Goal: Check status: Check status

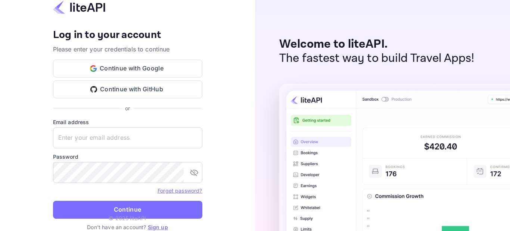
type input "adminpassword_support@yandex-team.ru"
click at [151, 211] on button "Continue" at bounding box center [127, 210] width 149 height 18
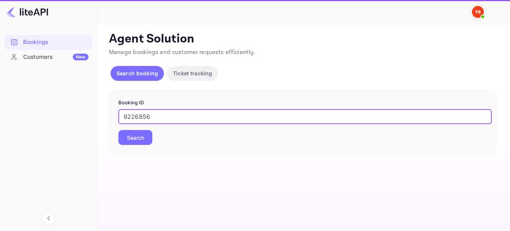
type input "9226856"
click at [145, 138] on button "Search" at bounding box center [135, 137] width 34 height 15
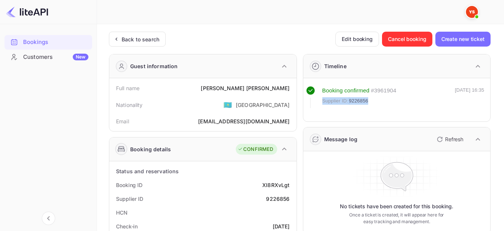
drag, startPoint x: 368, startPoint y: 101, endPoint x: 323, endPoint y: 99, distance: 45.6
click at [323, 99] on div "Supplier ID: 9226856" at bounding box center [360, 100] width 74 height 7
copy div "Supplier ID: 9226856"
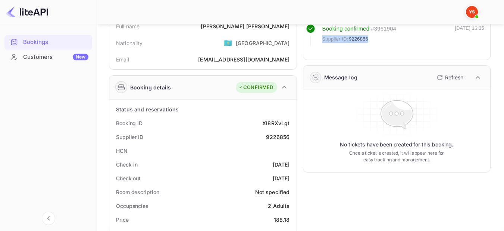
scroll to position [75, 0]
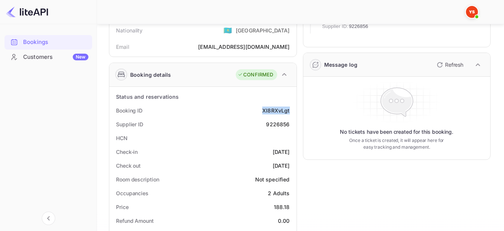
drag, startPoint x: 290, startPoint y: 112, endPoint x: 262, endPoint y: 106, distance: 27.8
click at [262, 106] on div "Booking ID XI8RXvLgt" at bounding box center [202, 111] width 181 height 14
copy div "XI8RXvLgt"
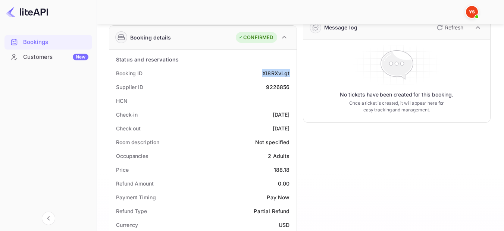
drag, startPoint x: 289, startPoint y: 115, endPoint x: 257, endPoint y: 114, distance: 32.5
click at [257, 114] on div "Check-in 2025-09-08" at bounding box center [202, 115] width 181 height 14
copy div "[DATE]"
drag, startPoint x: 289, startPoint y: 128, endPoint x: 259, endPoint y: 126, distance: 29.2
click at [273, 126] on div "[DATE]" at bounding box center [281, 129] width 17 height 8
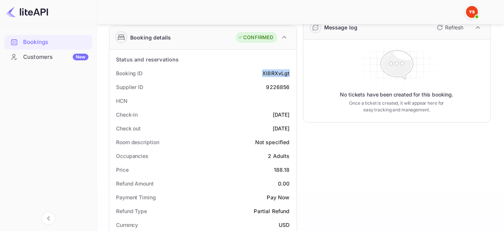
copy div "[DATE]"
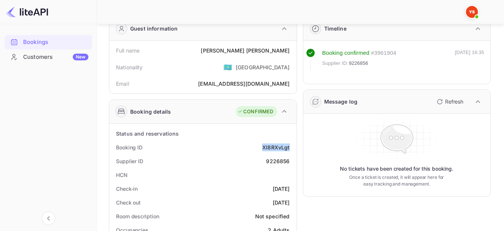
scroll to position [37, 0]
drag, startPoint x: 290, startPoint y: 49, endPoint x: 233, endPoint y: 46, distance: 56.8
click at [233, 46] on div "Full name MIKHAIL ARTAMONOV" at bounding box center [202, 51] width 181 height 14
copy div "MIKHAIL ARTAMONOV"
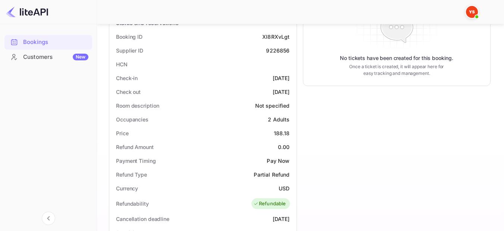
scroll to position [149, 0]
drag, startPoint x: 290, startPoint y: 116, endPoint x: 267, endPoint y: 120, distance: 23.0
click at [267, 120] on div "Occupancies 2 Adults" at bounding box center [202, 119] width 181 height 14
copy div "2 Adults"
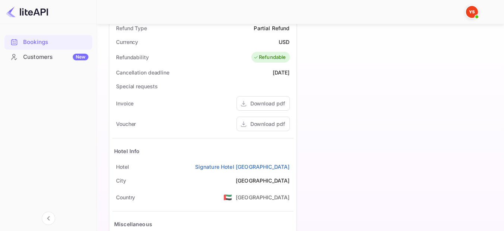
scroll to position [299, 0]
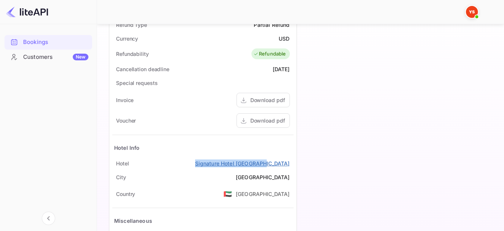
drag, startPoint x: 291, startPoint y: 163, endPoint x: 225, endPoint y: 164, distance: 66.1
click at [225, 164] on div "Hotel Signature Hotel Al Barsha" at bounding box center [202, 164] width 181 height 14
copy link "Signature Hotel [GEOGRAPHIC_DATA]"
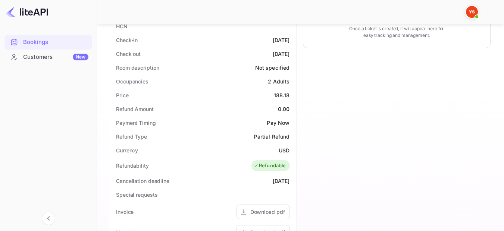
scroll to position [37, 0]
